Goal: Book appointment/travel/reservation

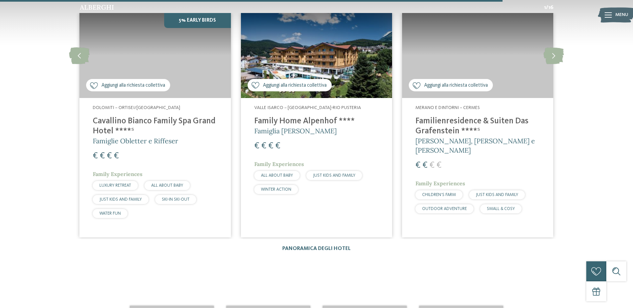
scroll to position [1167, 0]
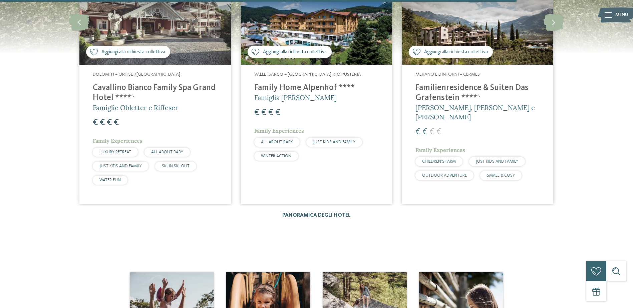
click at [332, 213] on link "Panoramica degli hotel" at bounding box center [316, 215] width 68 height 5
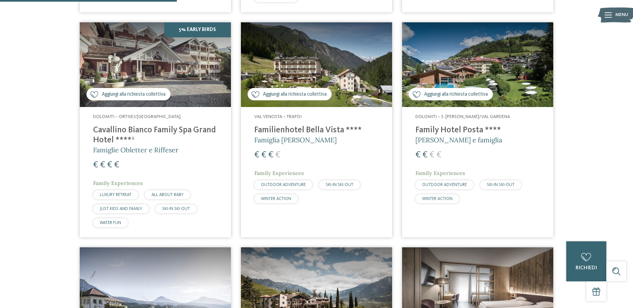
scroll to position [667, 0]
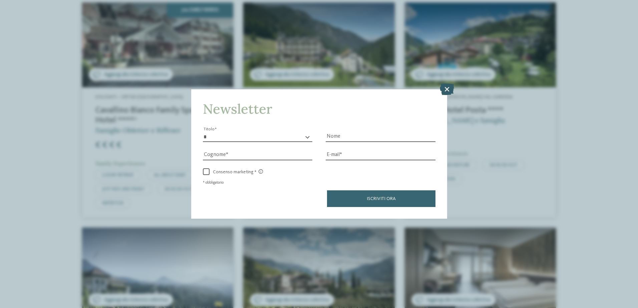
click at [448, 89] on icon at bounding box center [447, 89] width 14 height 12
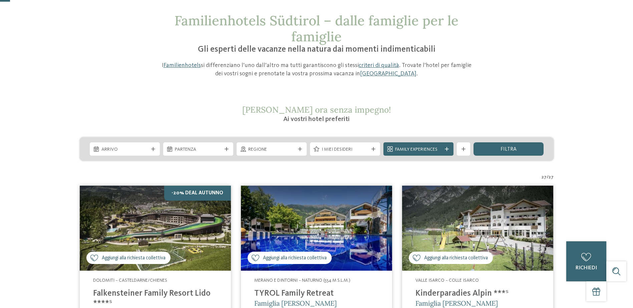
scroll to position [33, 0]
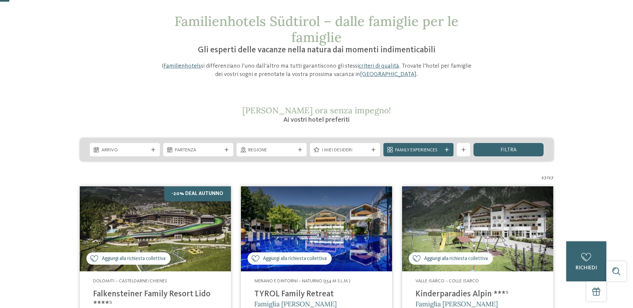
click at [365, 149] on span "I miei desideri" at bounding box center [345, 150] width 47 height 7
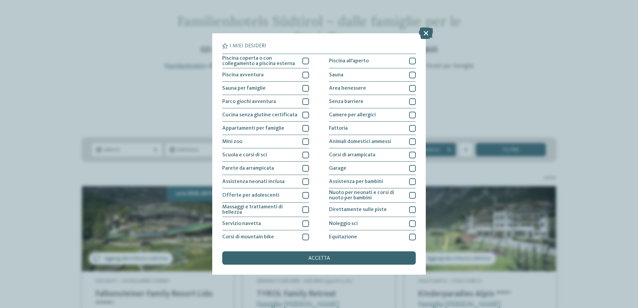
click at [503, 78] on div "I miei desideri Piscina coperta o con collegamento a piscina esterna Piscina al…" at bounding box center [319, 154] width 638 height 308
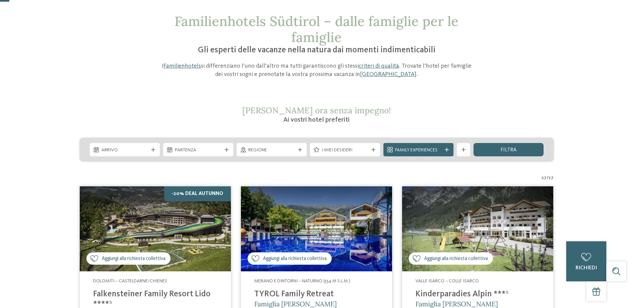
click at [448, 149] on icon at bounding box center [447, 150] width 4 height 4
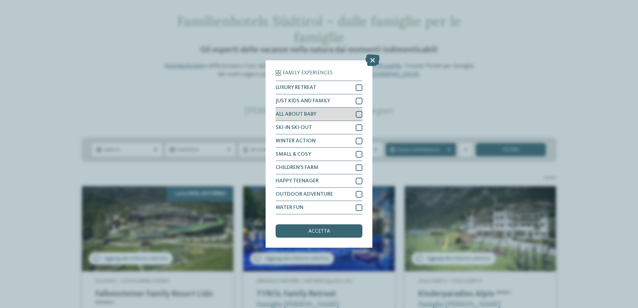
click at [357, 113] on div at bounding box center [359, 114] width 7 height 7
click at [372, 62] on icon at bounding box center [372, 60] width 14 height 12
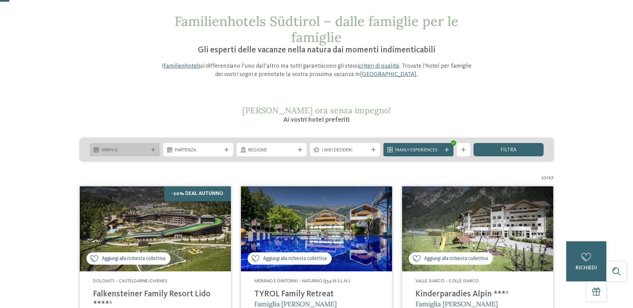
click at [150, 148] on div at bounding box center [153, 150] width 7 height 4
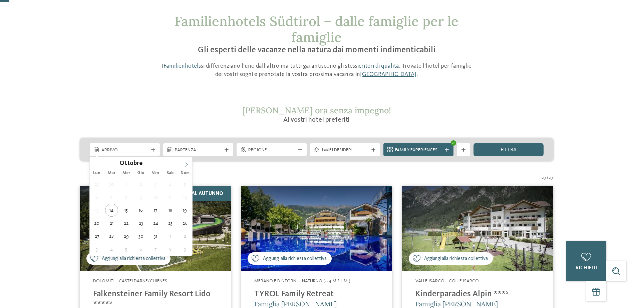
click at [184, 165] on icon at bounding box center [186, 164] width 5 height 5
type div "06.12.2025"
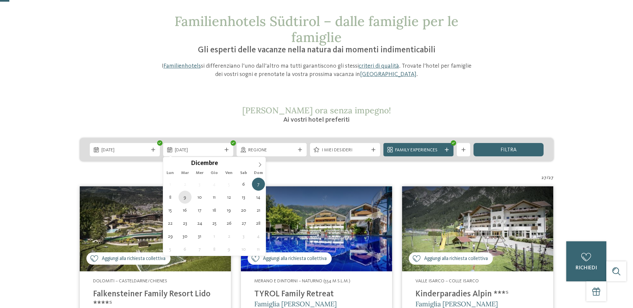
type div "09.12.2025"
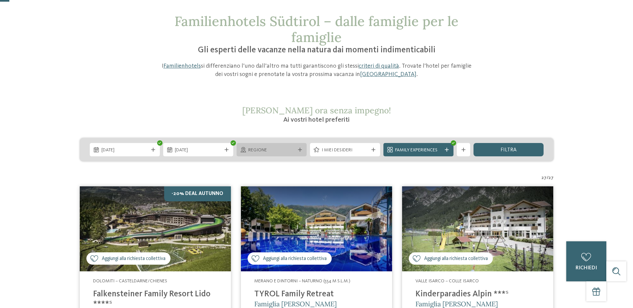
click at [281, 154] on div "Regione" at bounding box center [271, 149] width 70 height 13
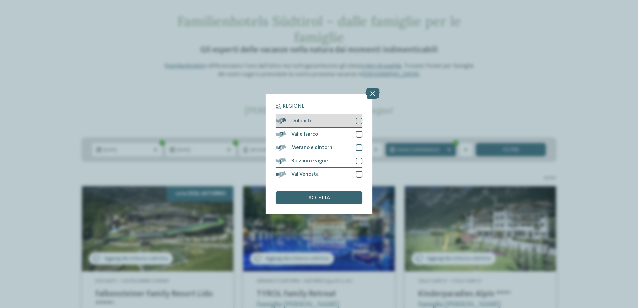
click at [358, 121] on div at bounding box center [359, 121] width 7 height 7
click at [326, 200] on span "accetta" at bounding box center [319, 197] width 22 height 5
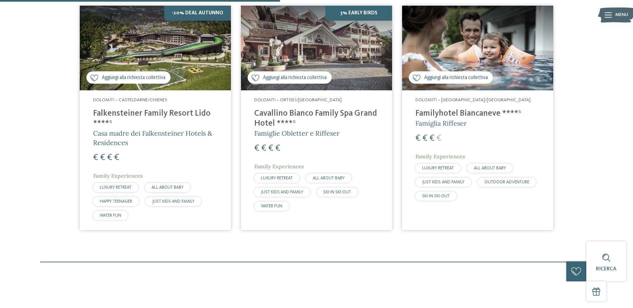
scroll to position [252, 0]
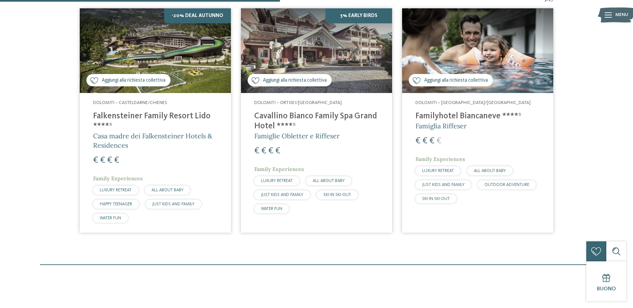
click at [450, 117] on h4 "Familyhotel Biancaneve ****ˢ" at bounding box center [477, 116] width 124 height 10
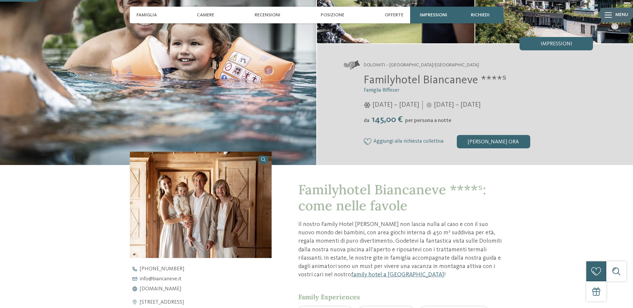
scroll to position [33, 0]
